Goal: Check status: Check status

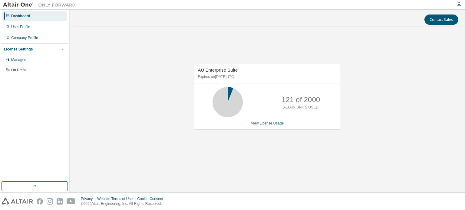
click at [267, 122] on link "View License Usage" at bounding box center [267, 123] width 33 height 4
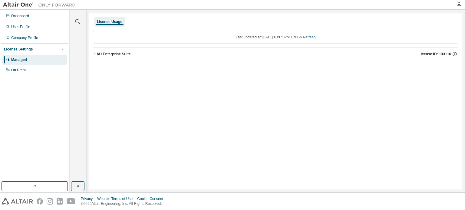
click at [97, 54] on div "AU Enterprise Suite" at bounding box center [114, 54] width 34 height 5
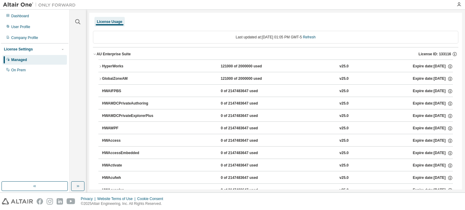
click at [330, 43] on div "Last updated at: Sun 2025-08-17 01:05 PM GMT-5 Refresh" at bounding box center [276, 37] width 366 height 13
click at [437, 55] on span "License ID: 133116" at bounding box center [435, 54] width 32 height 5
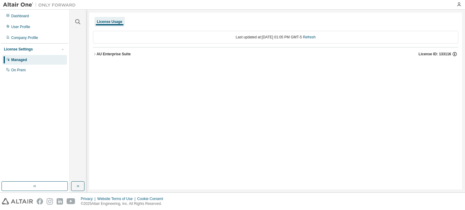
click at [453, 54] on icon "button" at bounding box center [454, 53] width 5 height 5
click at [451, 77] on div "License Usage Last updated at: Sun 2025-08-17 01:05 PM GMT-5 Refresh AU Enterpr…" at bounding box center [275, 101] width 373 height 177
click at [455, 55] on icon "button" at bounding box center [454, 55] width 1 height 2
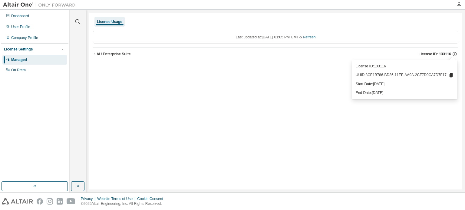
click at [451, 75] on icon at bounding box center [451, 75] width 3 height 4
click at [209, 83] on div "License Usage Last updated at: Sun 2025-08-17 01:05 PM GMT-5 Refresh AU Enterpr…" at bounding box center [275, 101] width 373 height 177
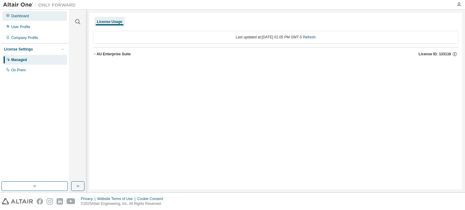
click at [26, 17] on div "Dashboard" at bounding box center [20, 16] width 18 height 5
